Goal: Task Accomplishment & Management: Manage account settings

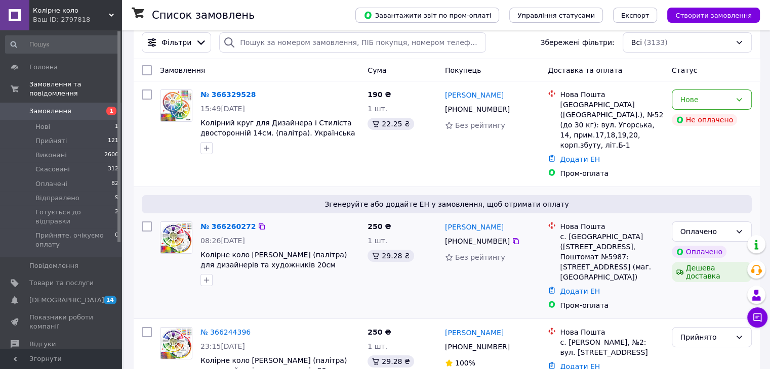
scroll to position [51, 0]
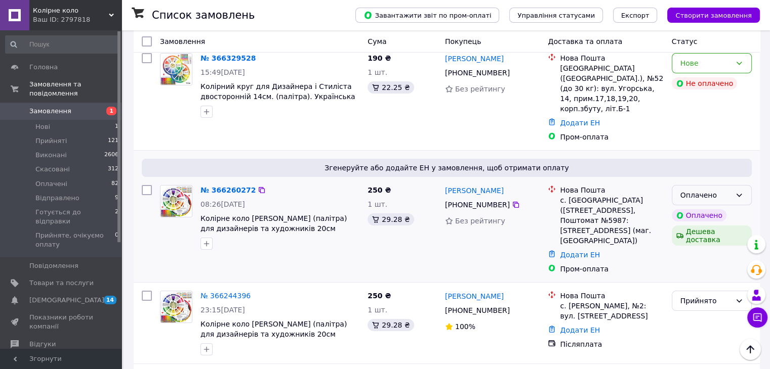
click at [743, 187] on div "Оплачено" at bounding box center [712, 195] width 80 height 20
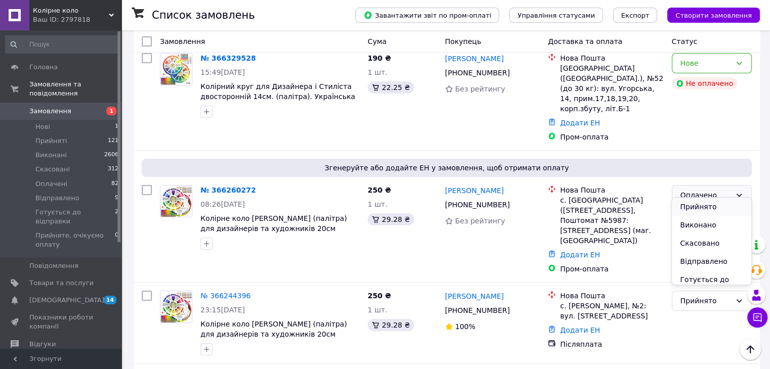
click at [699, 210] on li "Прийнято" at bounding box center [711, 207] width 79 height 18
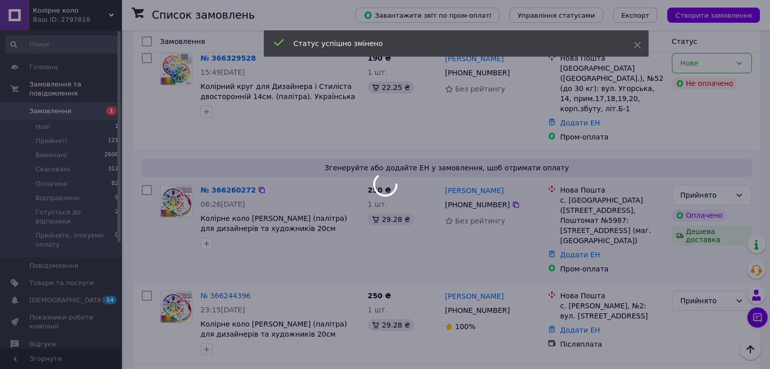
scroll to position [0, 0]
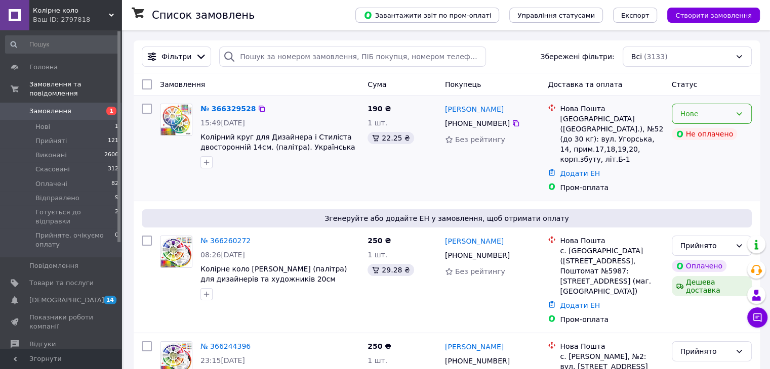
click at [709, 118] on div "Нове" at bounding box center [705, 113] width 51 height 11
click at [704, 133] on li "Прийнято" at bounding box center [711, 136] width 79 height 18
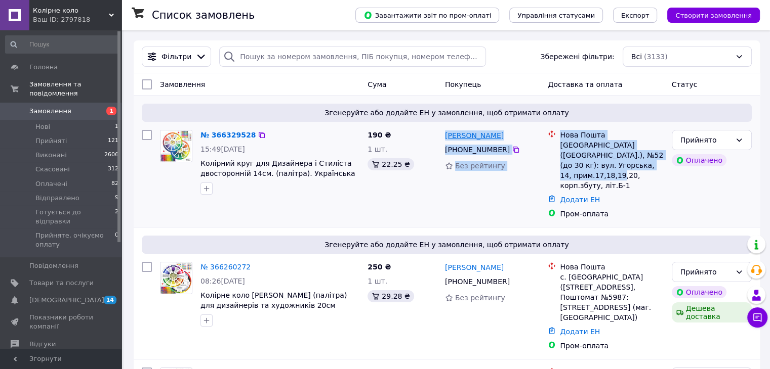
drag, startPoint x: 656, startPoint y: 166, endPoint x: 445, endPoint y: 133, distance: 213.7
click at [445, 133] on div "№ 366329528 15:49[DATE] Колірний круг для Дизайнера і Стиліста двосторонній 14с…" at bounding box center [447, 174] width 618 height 97
copy div "[PERSON_NAME] [PHONE_NUMBER] Без рейтингу Нова Пошта [GEOGRAPHIC_DATA] ([GEOGRA…"
click at [481, 200] on div "[PERSON_NAME] [PHONE_NUMBER] Без рейтингу" at bounding box center [492, 174] width 103 height 97
click at [485, 191] on div "[PERSON_NAME] [PHONE_NUMBER] Без рейтингу" at bounding box center [492, 174] width 103 height 97
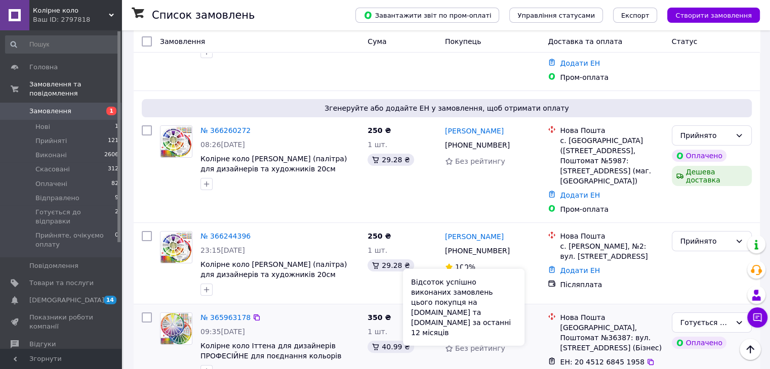
scroll to position [202, 0]
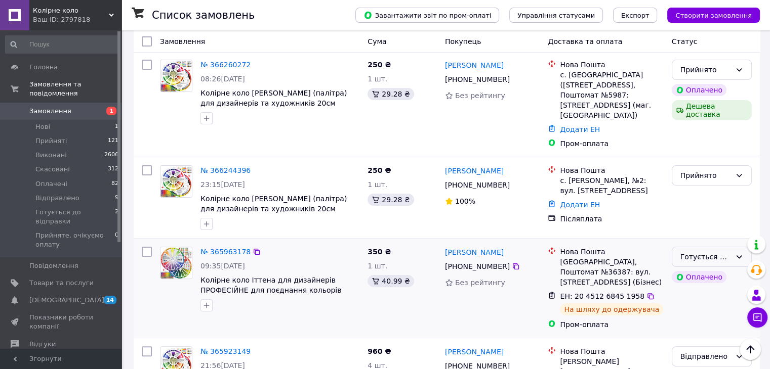
click at [704, 252] on div "Готується до відправки" at bounding box center [705, 257] width 51 height 11
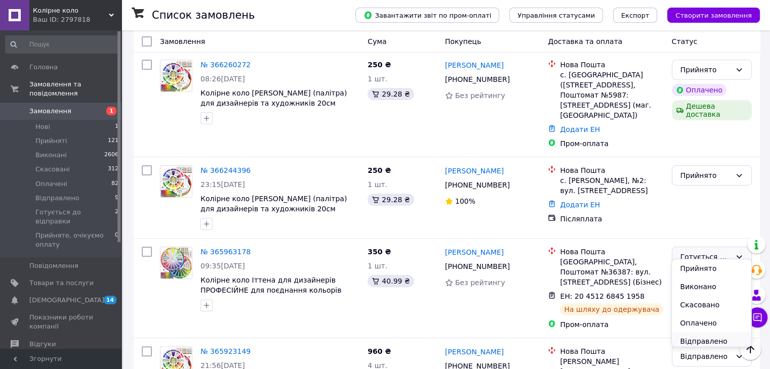
click at [704, 339] on li "Відправлено" at bounding box center [711, 341] width 79 height 18
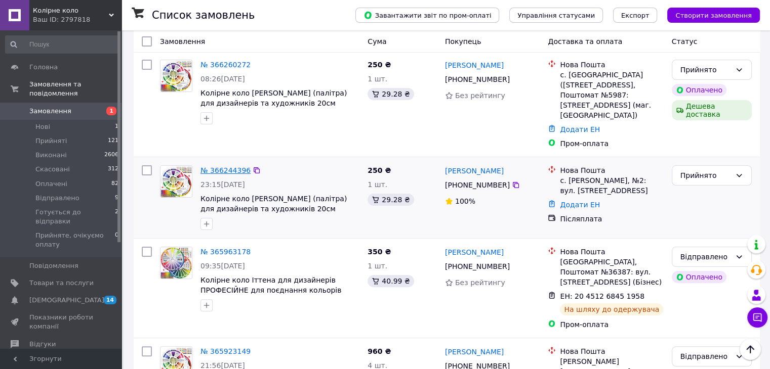
click at [222, 166] on link "№ 366244396" at bounding box center [225, 170] width 50 height 8
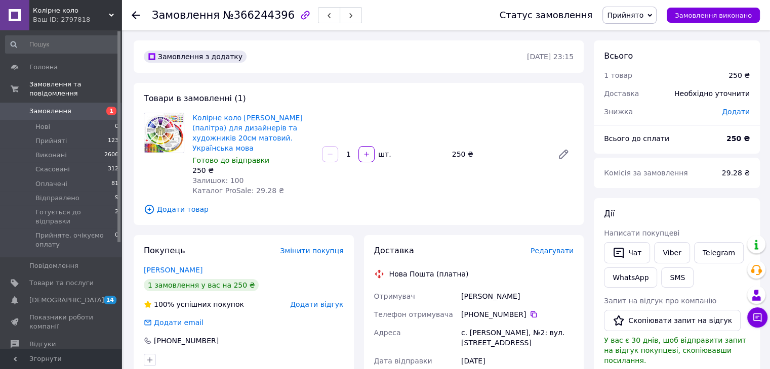
click at [564, 247] on span "Редагувати" at bounding box center [551, 251] width 43 height 8
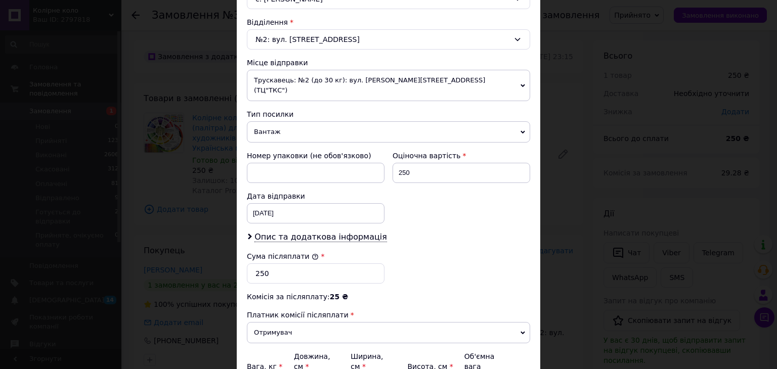
scroll to position [304, 0]
click at [333, 124] on span "Вантаж" at bounding box center [388, 132] width 283 height 21
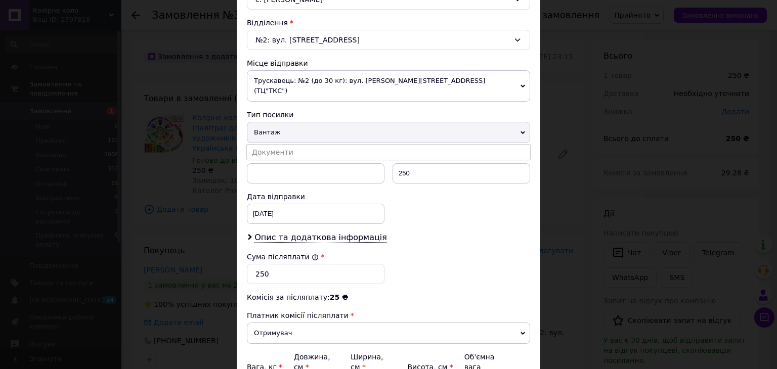
click at [283, 145] on li "Документи" at bounding box center [388, 152] width 283 height 15
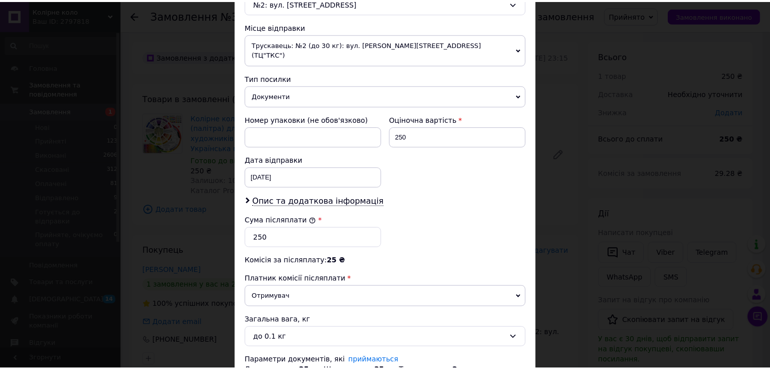
scroll to position [410, 0]
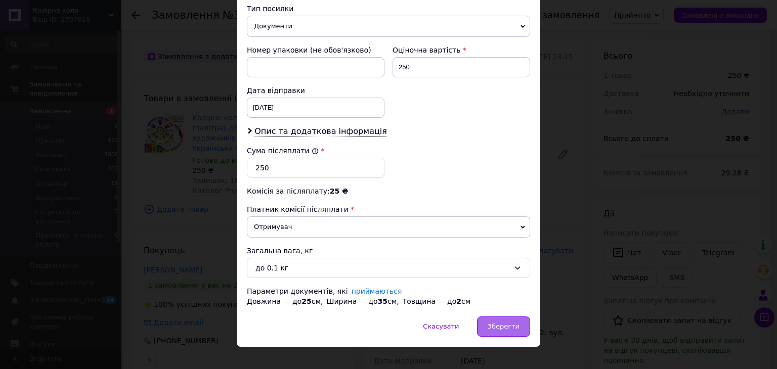
click at [499, 323] on span "Зберегти" at bounding box center [504, 327] width 32 height 8
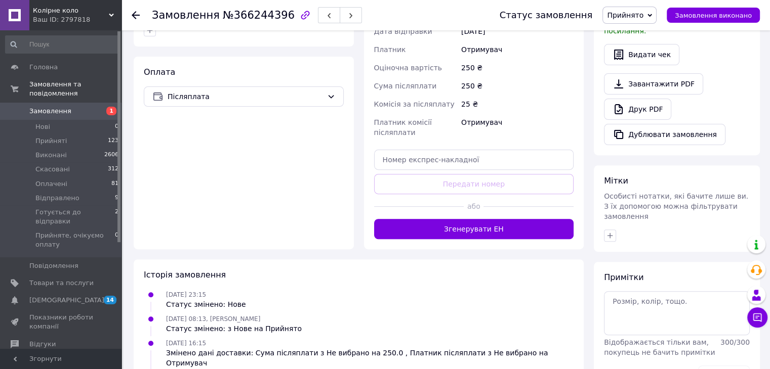
scroll to position [354, 0]
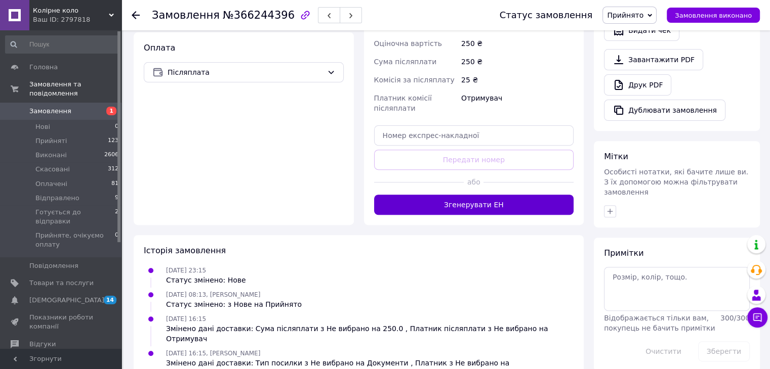
click at [470, 195] on button "Згенерувати ЕН" at bounding box center [474, 205] width 200 height 20
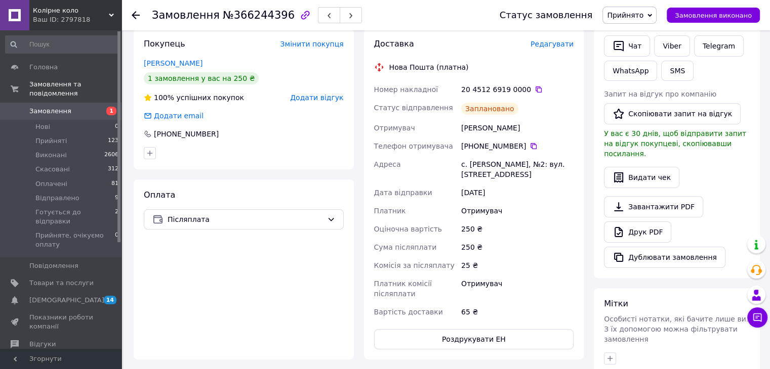
scroll to position [202, 0]
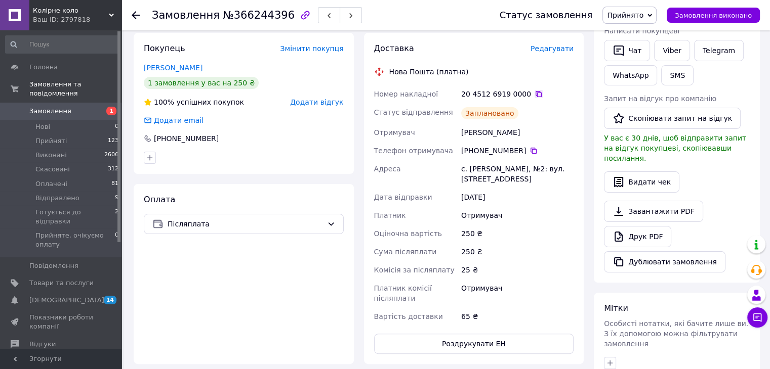
click at [534, 90] on icon at bounding box center [538, 94] width 8 height 8
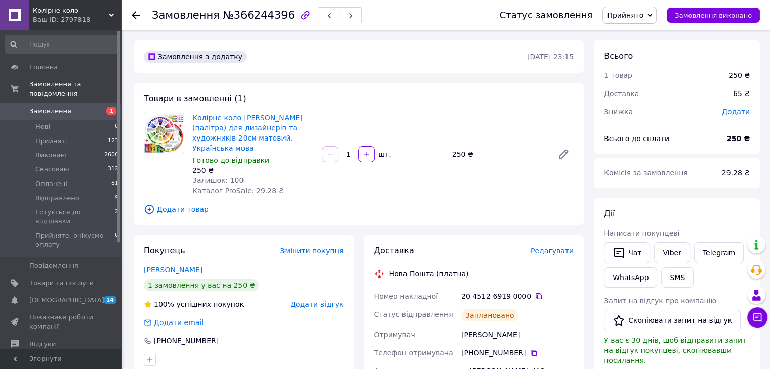
click at [53, 107] on span "Замовлення" at bounding box center [50, 111] width 42 height 9
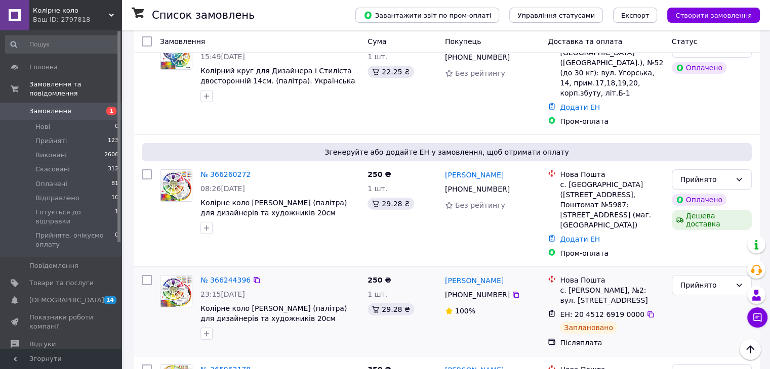
scroll to position [101, 0]
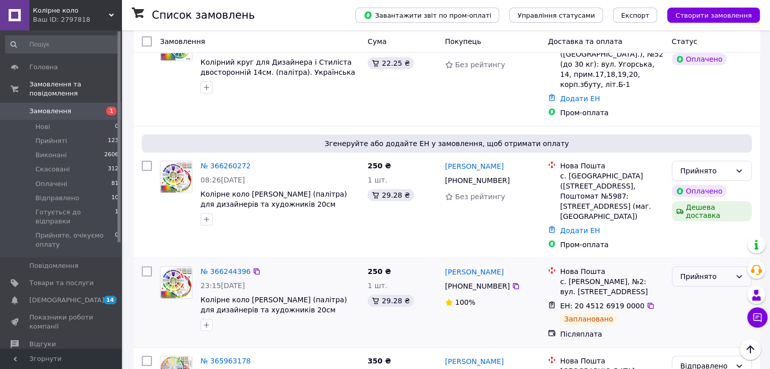
click at [718, 272] on div "Прийнято" at bounding box center [705, 276] width 51 height 11
click at [714, 320] on li "Готується до відправки" at bounding box center [711, 324] width 79 height 28
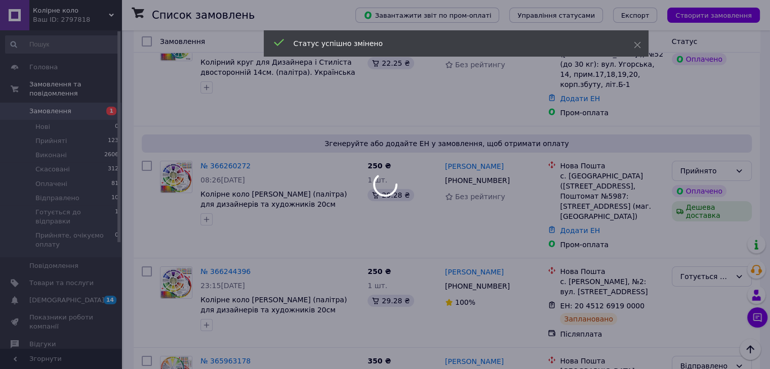
click at [221, 156] on div at bounding box center [385, 184] width 770 height 369
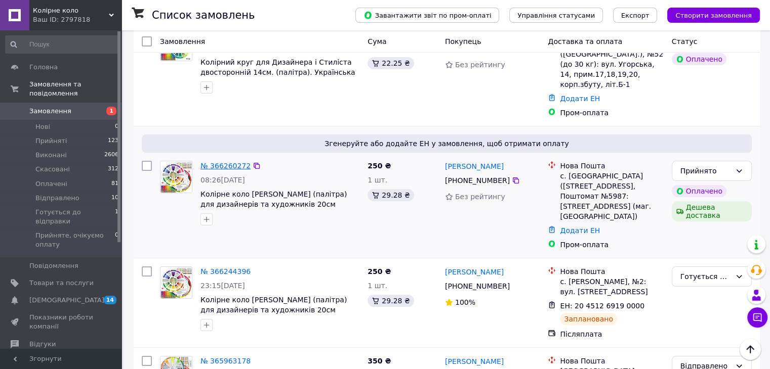
click at [227, 162] on link "№ 366260272" at bounding box center [225, 166] width 50 height 8
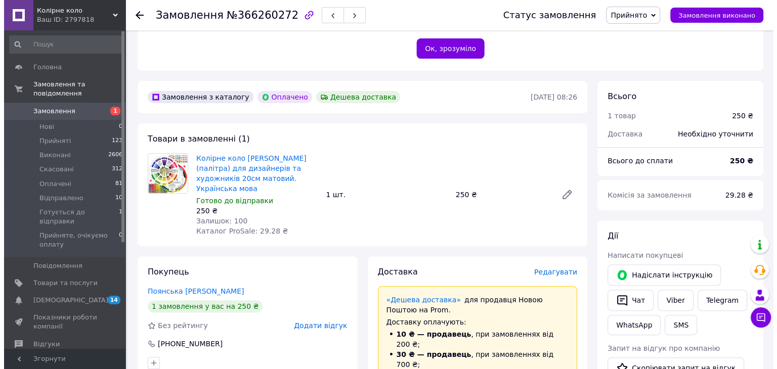
scroll to position [405, 0]
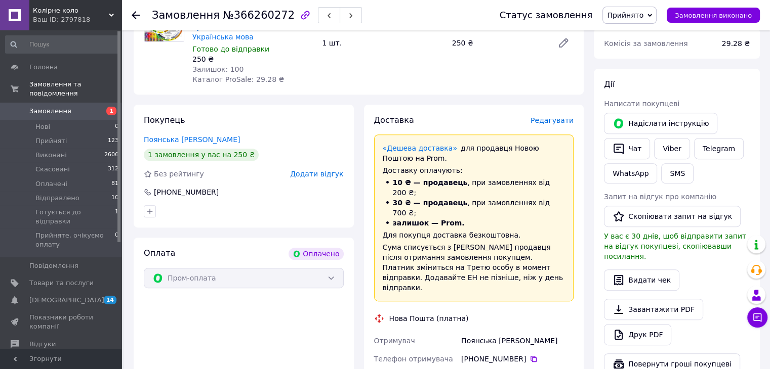
click at [548, 116] on span "Редагувати" at bounding box center [551, 120] width 43 height 8
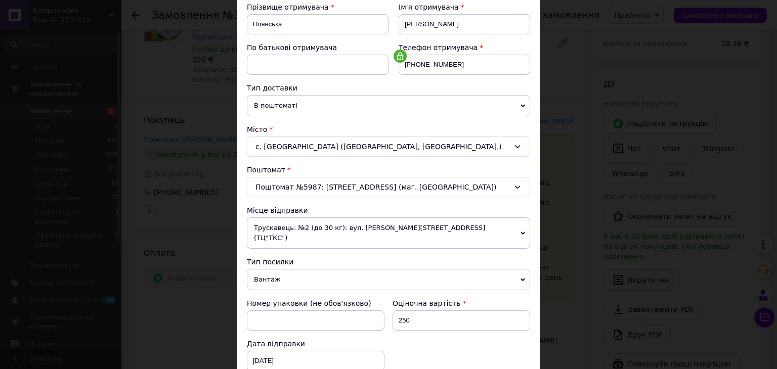
scroll to position [148, 0]
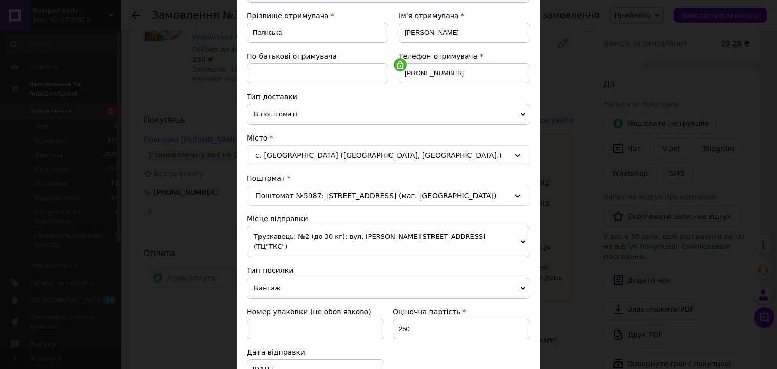
click at [332, 278] on span "Вантаж" at bounding box center [388, 288] width 283 height 21
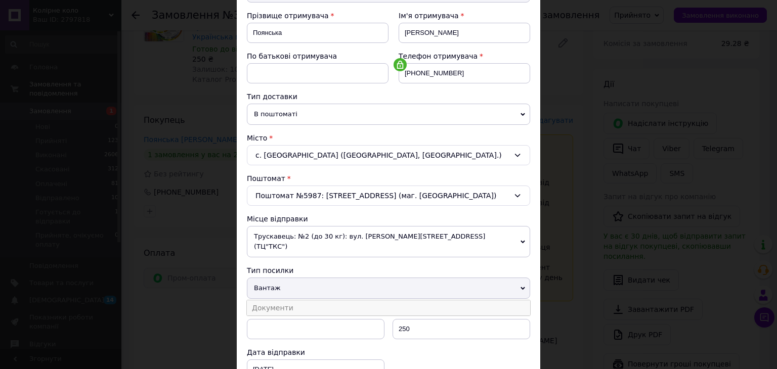
click at [330, 301] on li "Документи" at bounding box center [388, 308] width 283 height 15
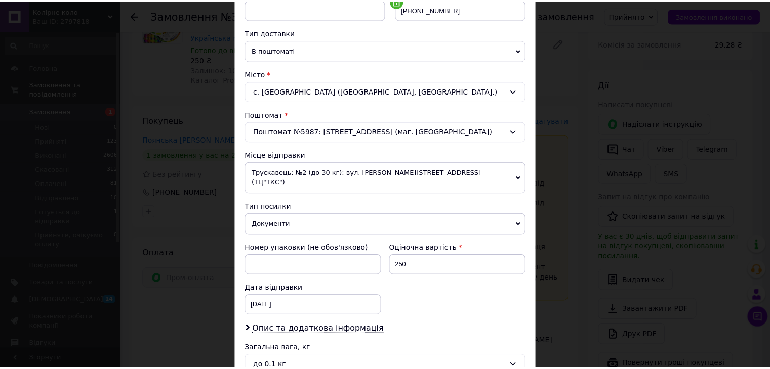
scroll to position [310, 0]
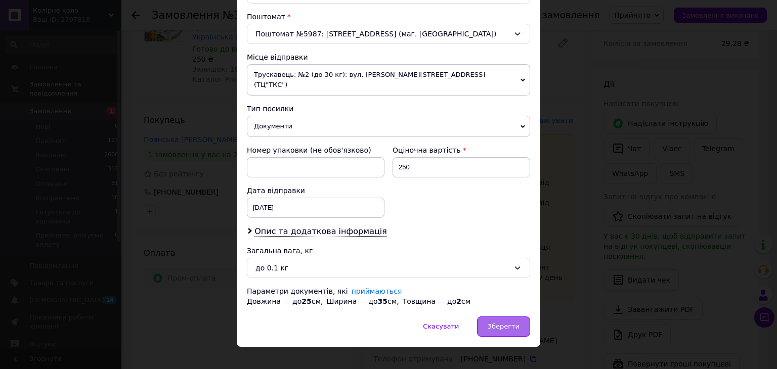
click at [501, 323] on span "Зберегти" at bounding box center [504, 327] width 32 height 8
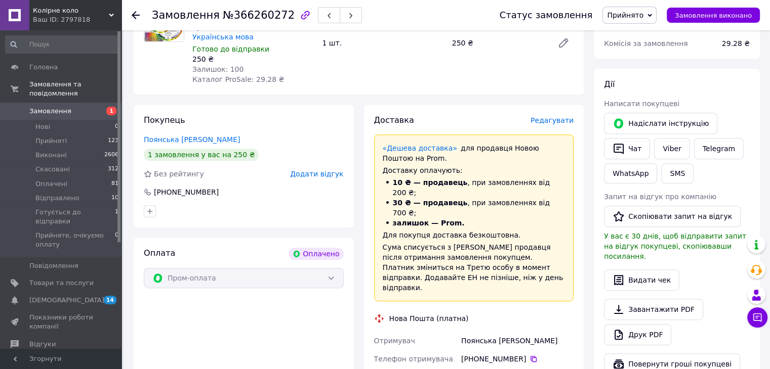
drag, startPoint x: 528, startPoint y: 318, endPoint x: 516, endPoint y: 367, distance: 50.4
click at [529, 355] on icon at bounding box center [533, 359] width 8 height 8
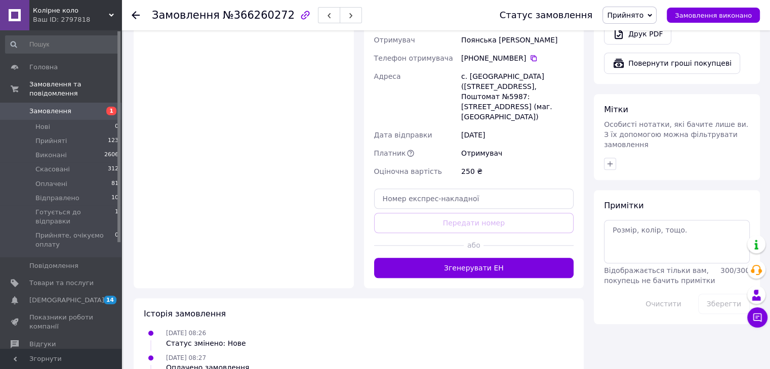
scroll to position [708, 0]
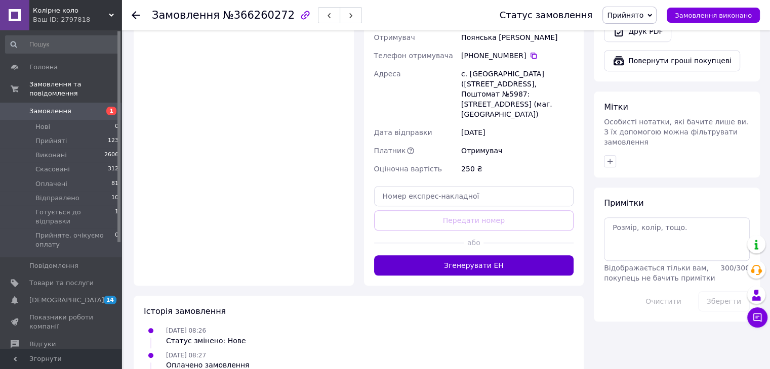
click at [471, 256] on button "Згенерувати ЕН" at bounding box center [474, 266] width 200 height 20
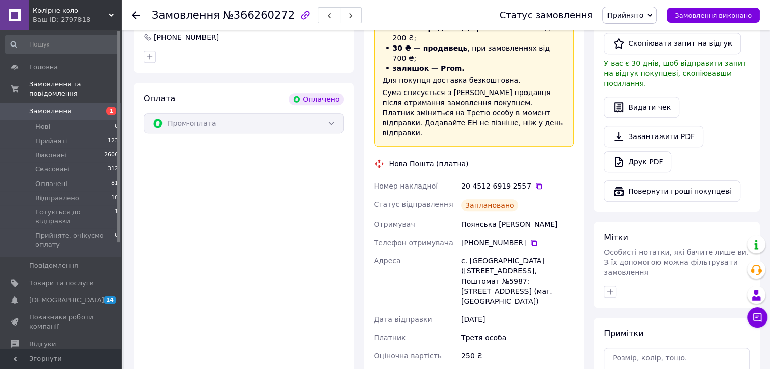
scroll to position [557, 0]
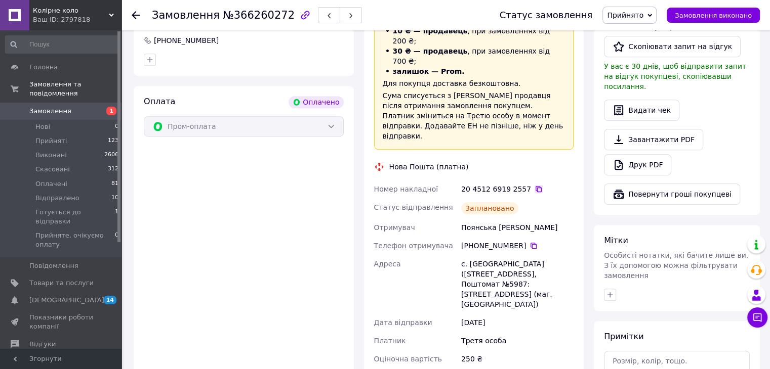
click at [534, 185] on icon at bounding box center [538, 189] width 8 height 8
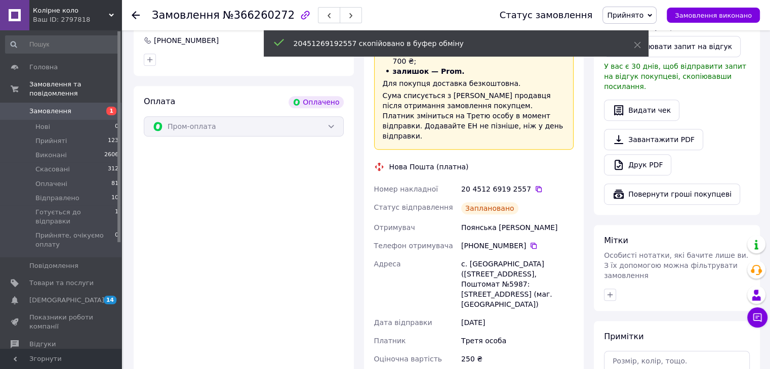
click at [55, 107] on span "Замовлення" at bounding box center [50, 111] width 42 height 9
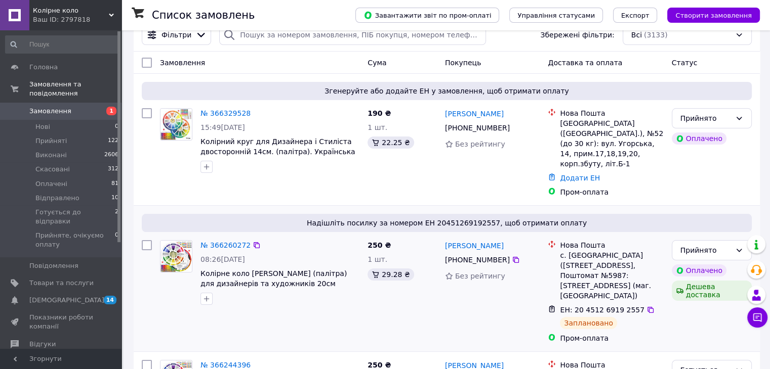
scroll to position [51, 0]
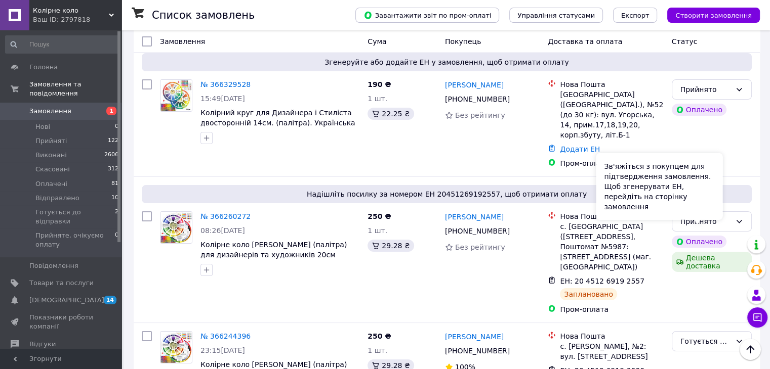
click at [715, 211] on div "Зв'яжіться з покупцем для підтвердження замовлення. Щоб згенерувати ЕН, перейді…" at bounding box center [659, 186] width 127 height 67
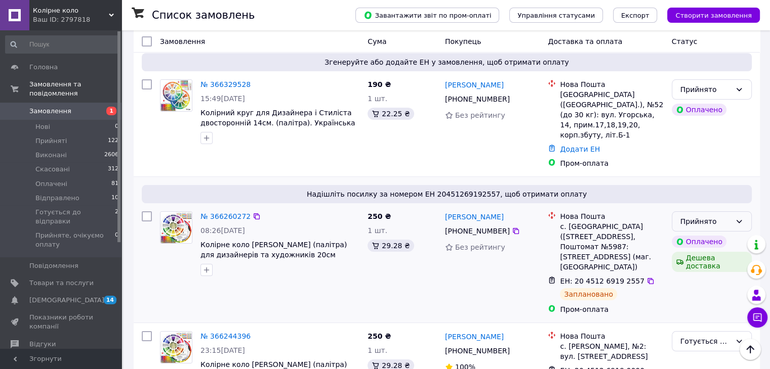
click at [734, 213] on div "Прийнято" at bounding box center [712, 222] width 80 height 20
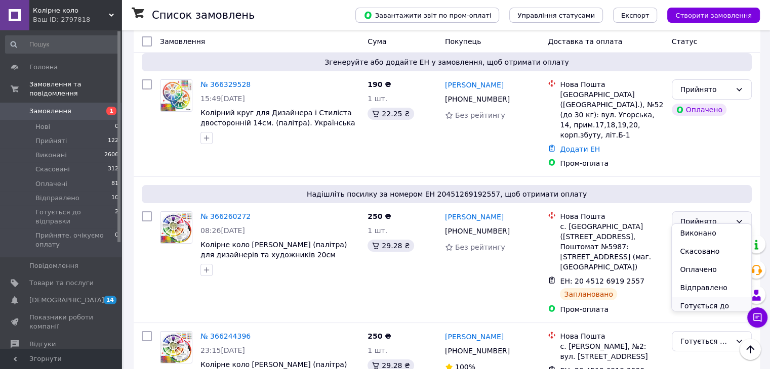
click at [704, 305] on li "Готується до відправки" at bounding box center [711, 311] width 79 height 28
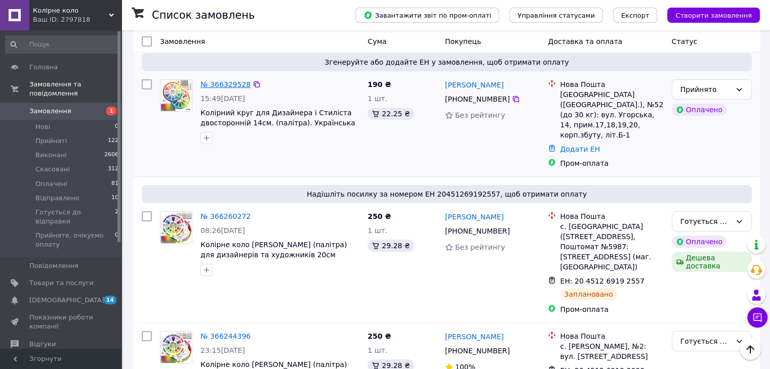
click at [227, 83] on link "№ 366329528" at bounding box center [225, 84] width 50 height 8
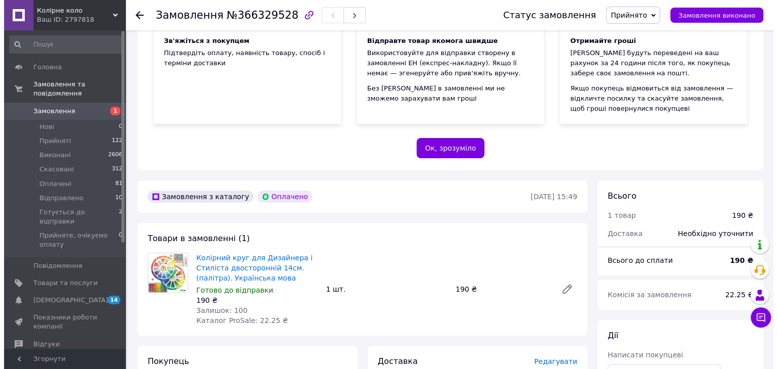
scroll to position [304, 0]
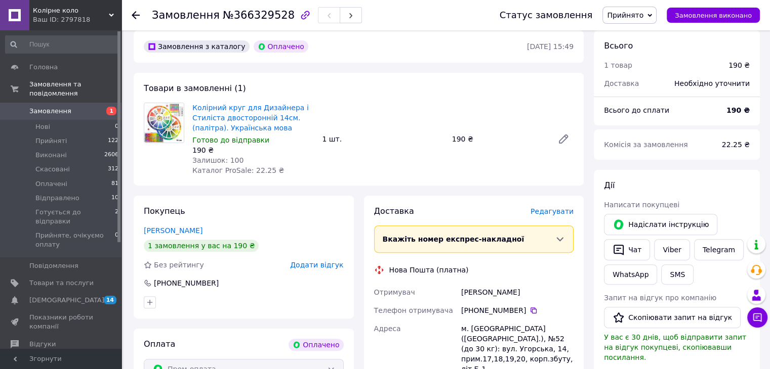
click at [553, 209] on span "Редагувати" at bounding box center [551, 211] width 43 height 8
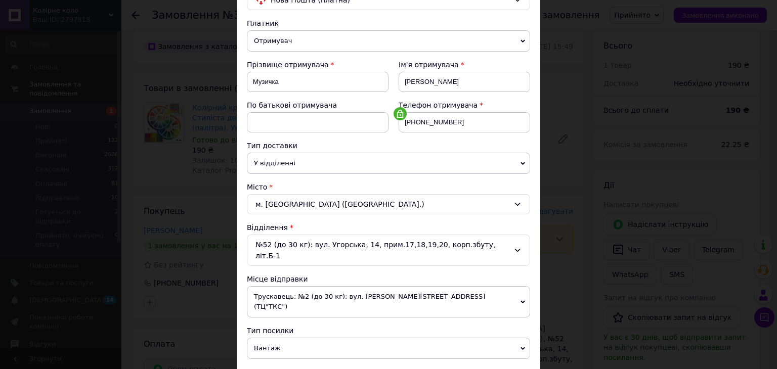
scroll to position [97, 0]
click at [317, 170] on span "У відділенні" at bounding box center [388, 164] width 283 height 21
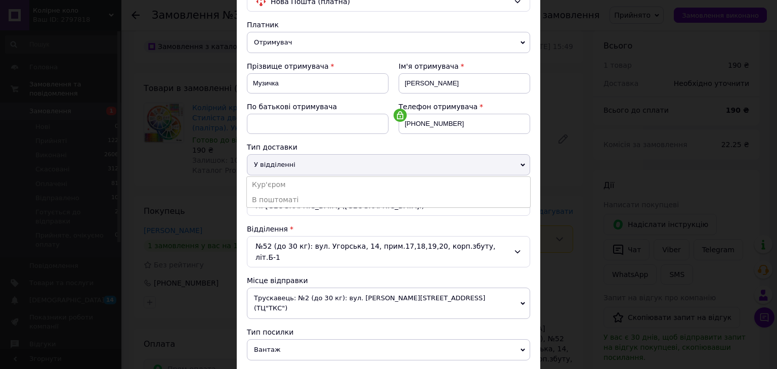
click at [273, 340] on span "Вантаж" at bounding box center [388, 350] width 283 height 21
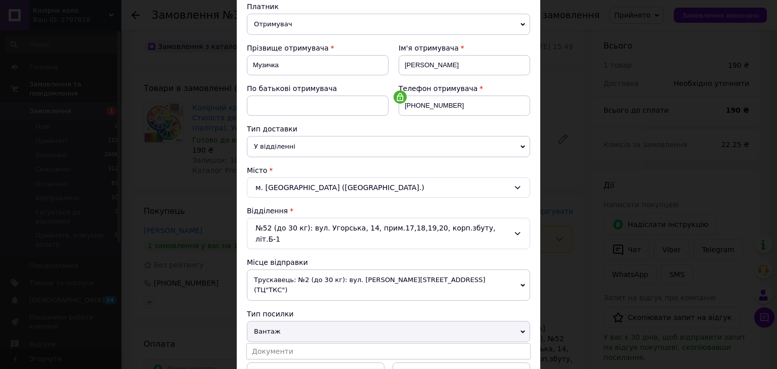
scroll to position [198, 0]
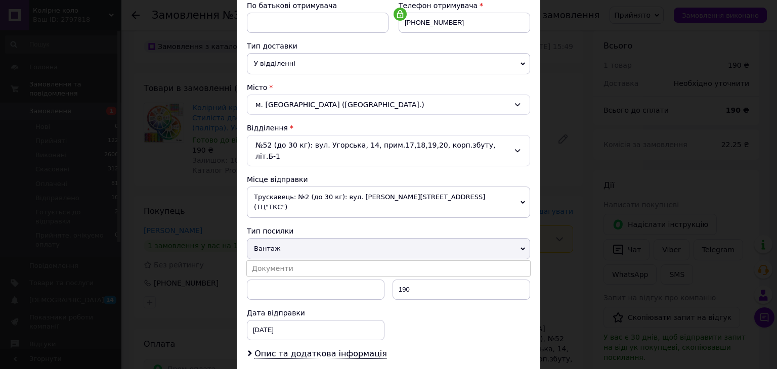
click at [272, 261] on li "Документи" at bounding box center [388, 268] width 283 height 15
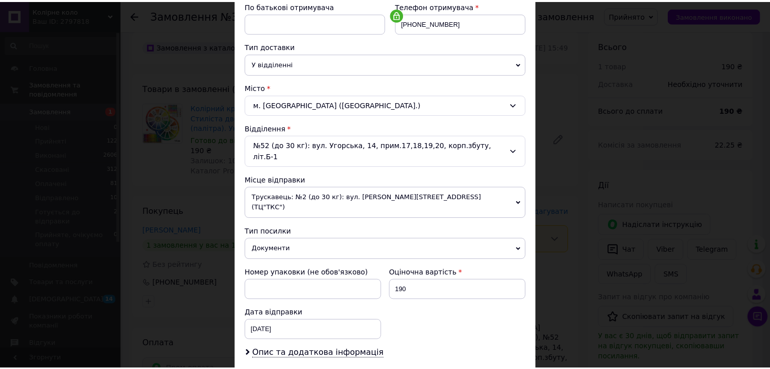
scroll to position [310, 0]
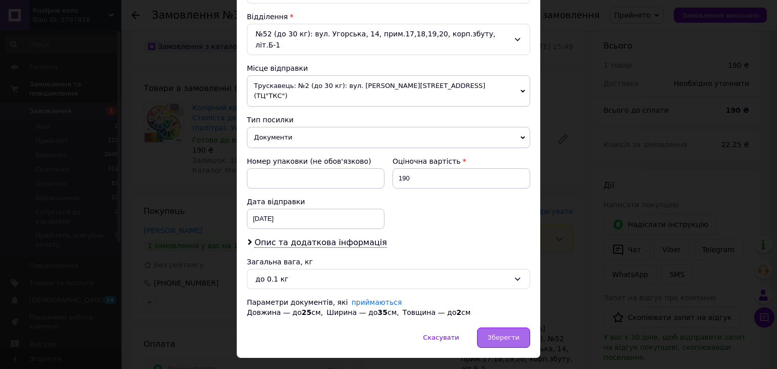
click at [500, 334] on span "Зберегти" at bounding box center [504, 338] width 32 height 8
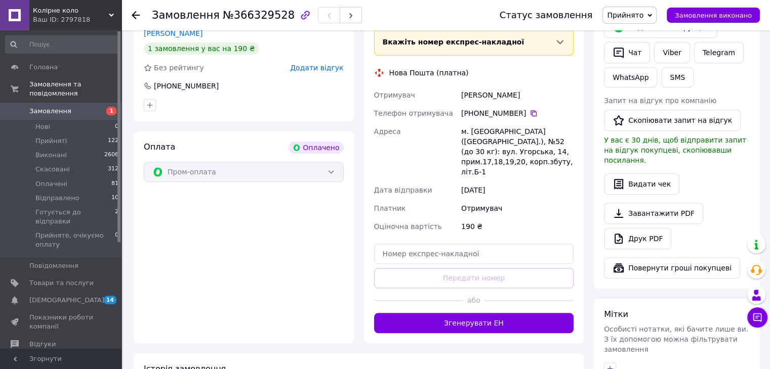
scroll to position [506, 0]
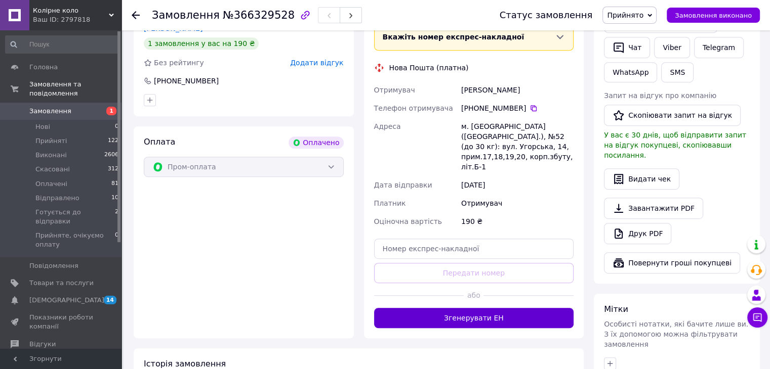
click at [455, 308] on button "Згенерувати ЕН" at bounding box center [474, 318] width 200 height 20
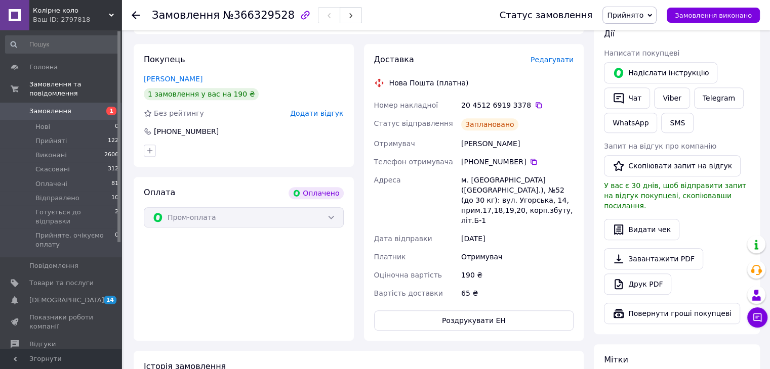
scroll to position [455, 0]
click at [535, 104] on icon at bounding box center [538, 105] width 6 height 6
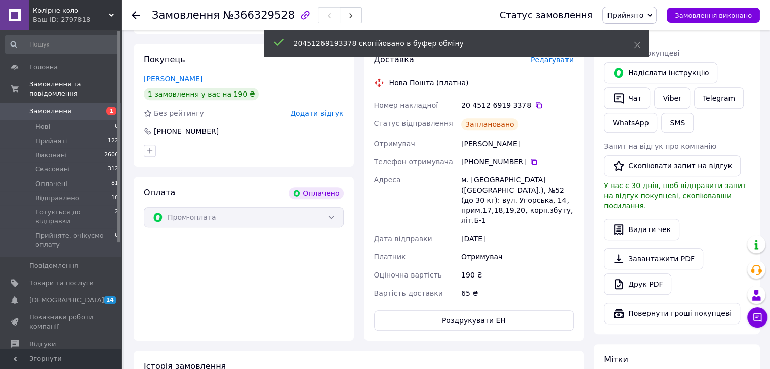
drag, startPoint x: 49, startPoint y: 96, endPoint x: 59, endPoint y: 98, distance: 9.8
click at [50, 103] on link "Замовлення 1" at bounding box center [62, 111] width 124 height 17
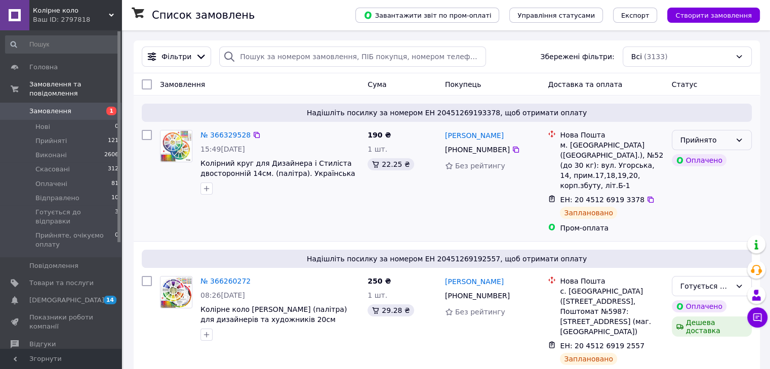
click at [709, 140] on div "Прийнято" at bounding box center [705, 140] width 51 height 11
click at [701, 234] on li "Готується до відправки" at bounding box center [711, 240] width 79 height 28
